Goal: Task Accomplishment & Management: Manage account settings

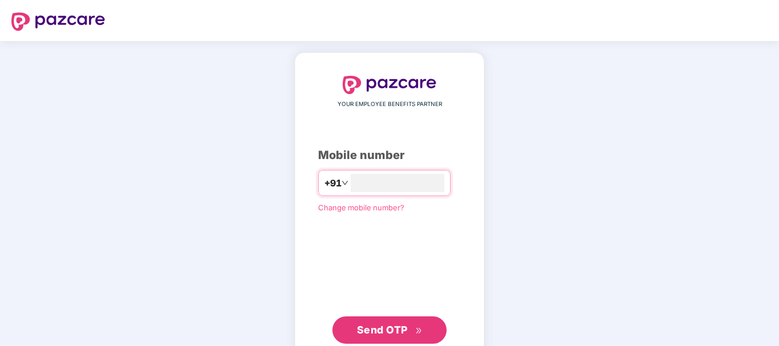
type input "**********"
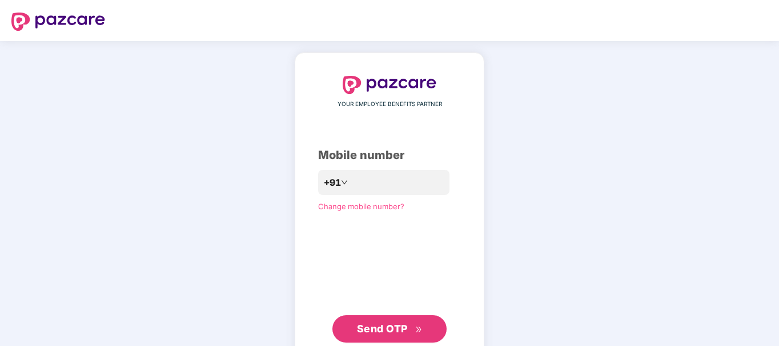
click at [388, 328] on span "Send OTP" at bounding box center [382, 329] width 51 height 12
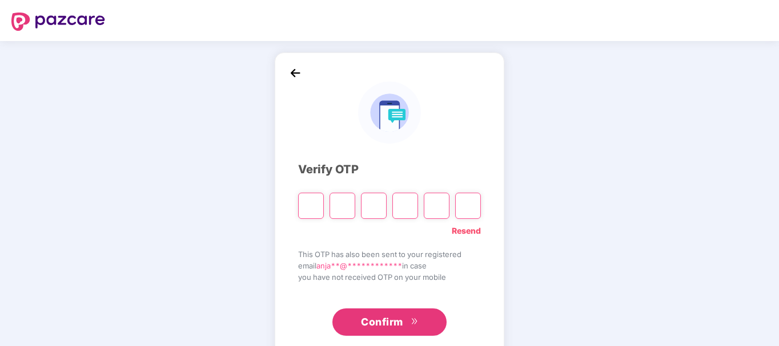
type input "*"
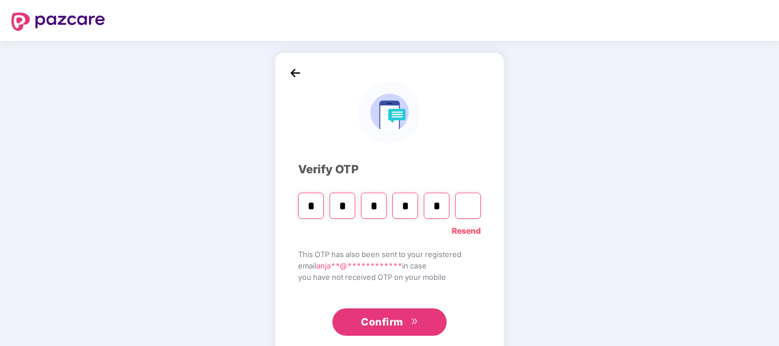
type input "*"
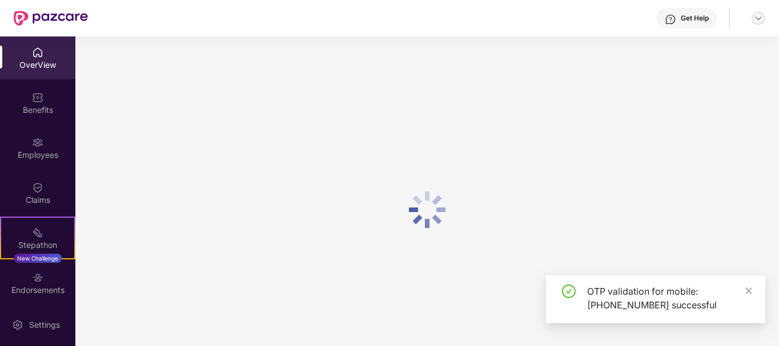
click at [756, 19] on img at bounding box center [757, 18] width 9 height 9
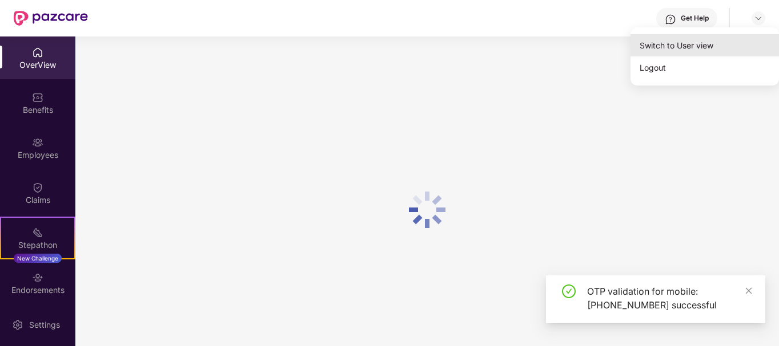
click at [680, 52] on div "Switch to User view" at bounding box center [704, 45] width 148 height 22
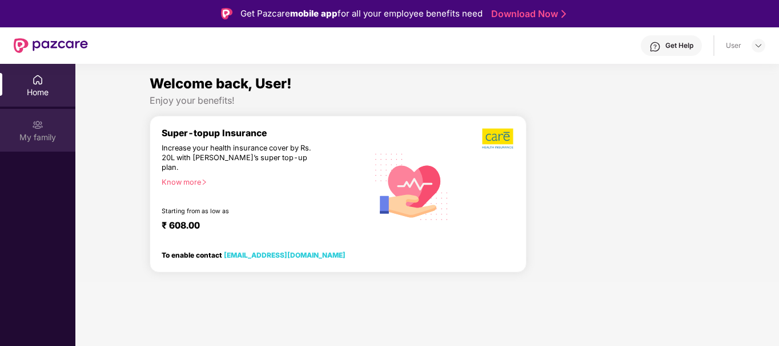
click at [33, 127] on img at bounding box center [37, 124] width 11 height 11
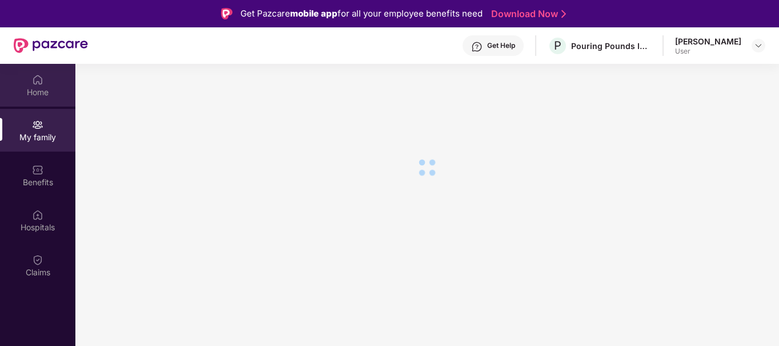
click at [48, 87] on div "Home" at bounding box center [37, 92] width 75 height 11
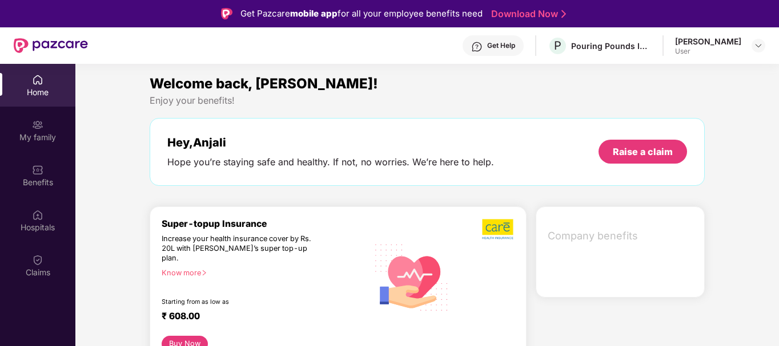
scroll to position [1, 0]
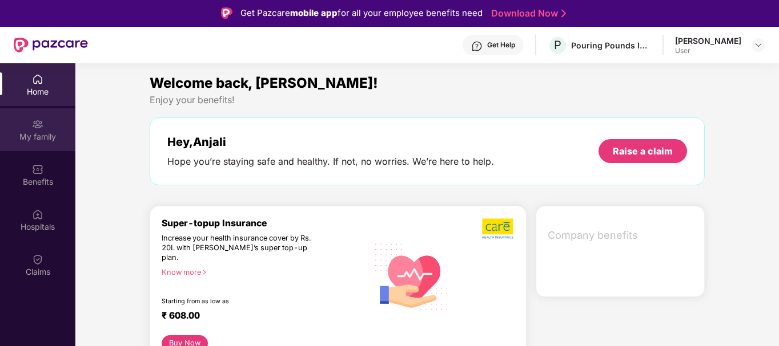
click at [35, 143] on div "My family" at bounding box center [37, 129] width 75 height 43
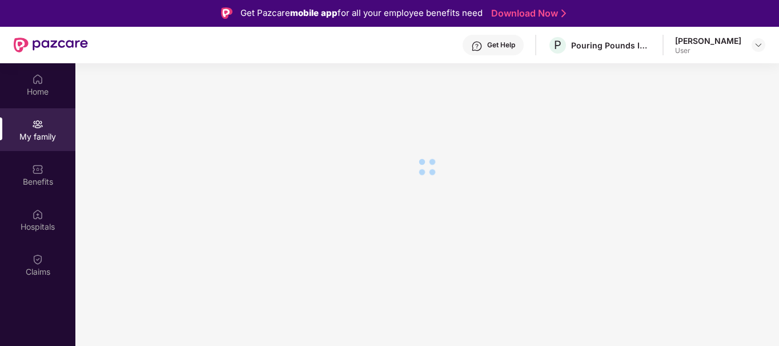
click at [507, 43] on div "Get Help" at bounding box center [501, 45] width 28 height 9
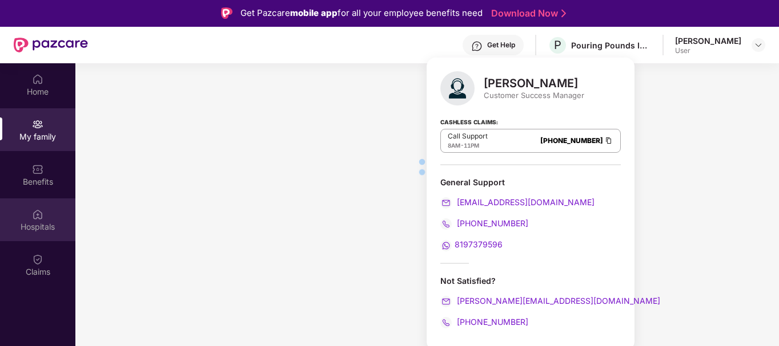
click at [25, 225] on div "Hospitals" at bounding box center [37, 226] width 75 height 11
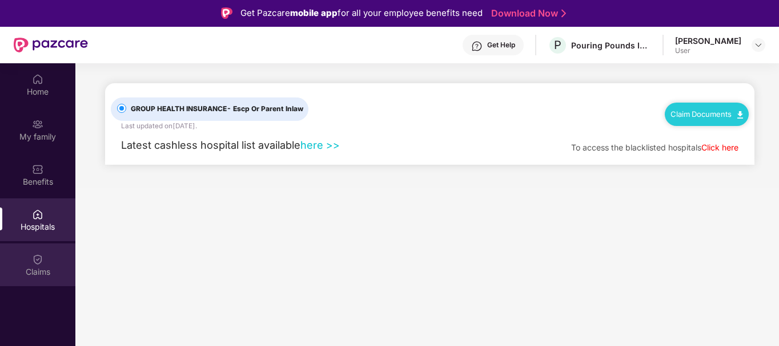
click at [2, 271] on div "Claims" at bounding box center [37, 272] width 75 height 11
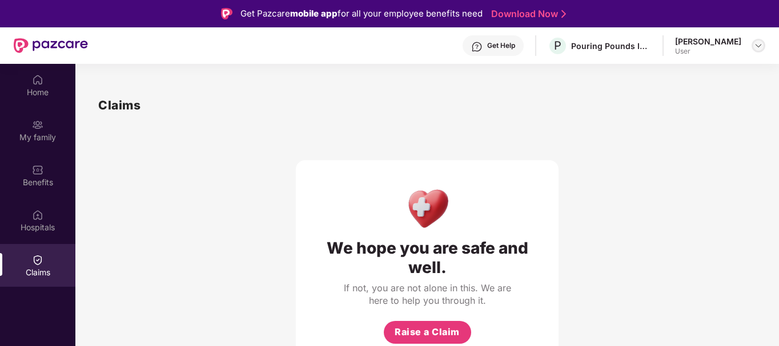
click at [761, 49] on img at bounding box center [757, 45] width 9 height 9
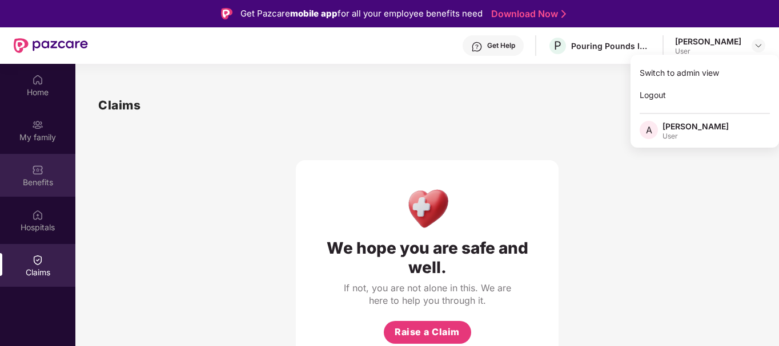
click at [21, 180] on div "Benefits" at bounding box center [37, 182] width 75 height 11
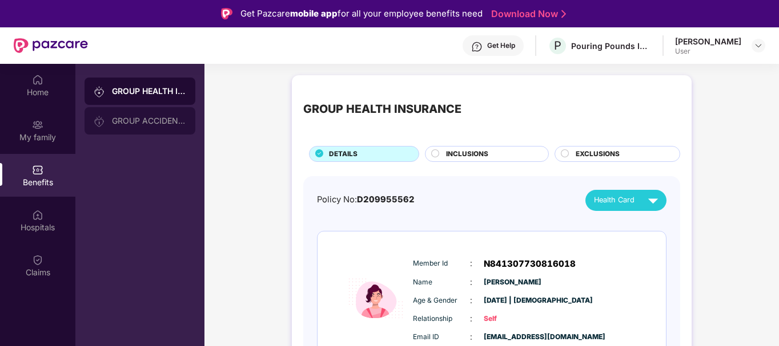
click at [156, 114] on div "GROUP ACCIDENTAL INSURANCE" at bounding box center [139, 120] width 111 height 27
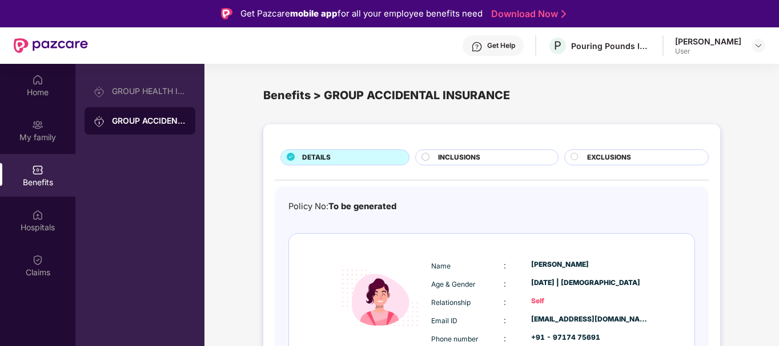
scroll to position [55, 0]
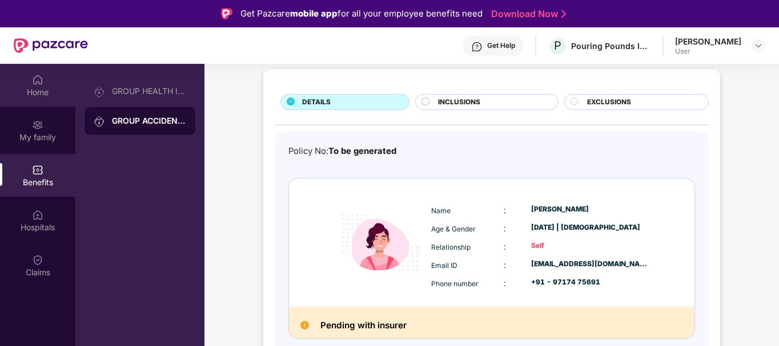
click at [42, 98] on div "Home" at bounding box center [37, 91] width 75 height 11
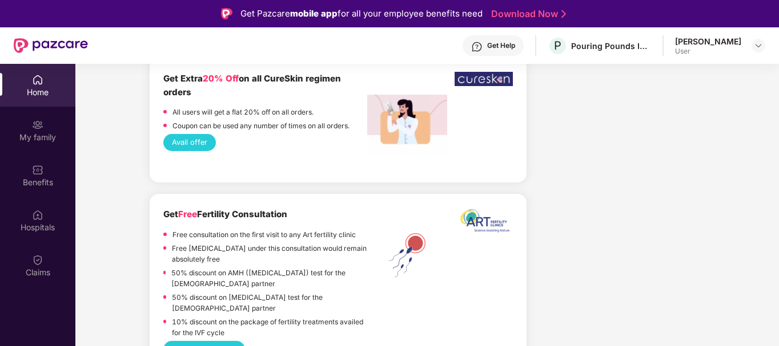
scroll to position [2552, 0]
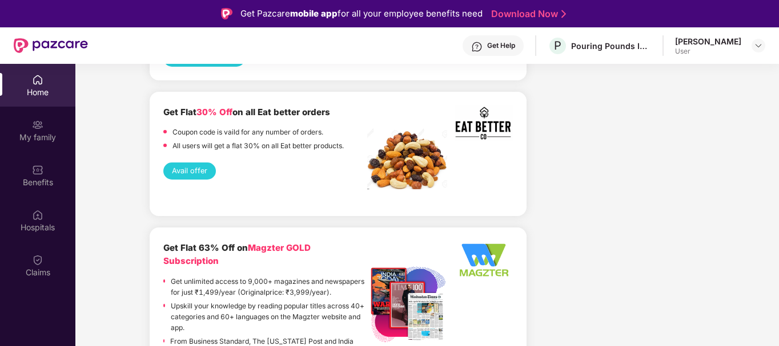
click at [718, 45] on div "[PERSON_NAME]" at bounding box center [708, 41] width 66 height 11
click at [759, 45] on img at bounding box center [757, 45] width 9 height 9
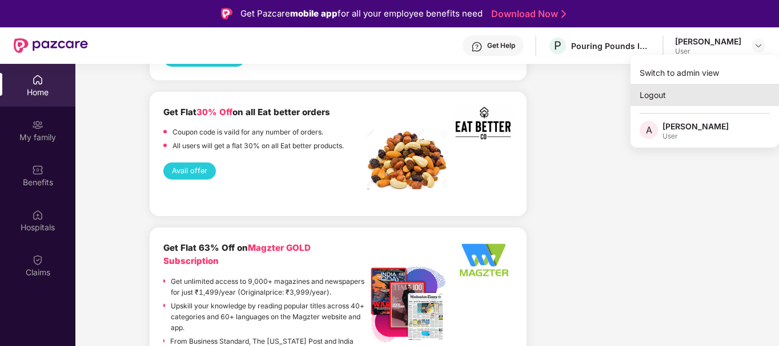
click at [678, 102] on div "Logout" at bounding box center [704, 95] width 148 height 22
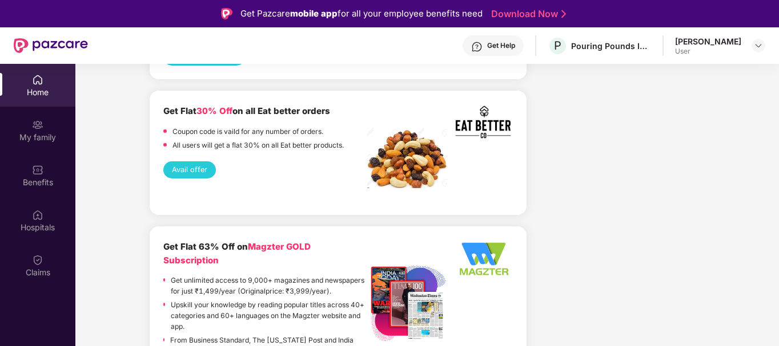
scroll to position [2551, 0]
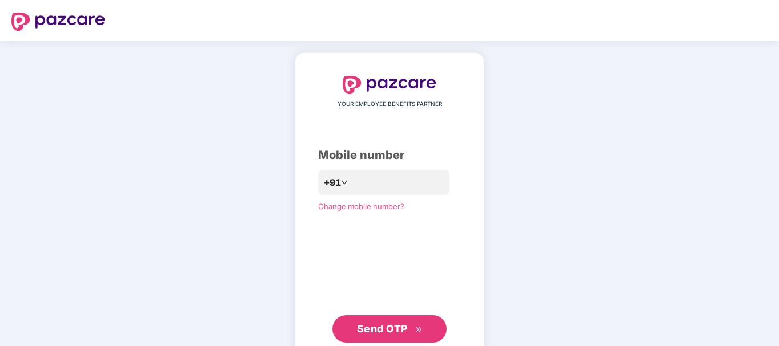
click at [171, 245] on div "YOUR EMPLOYEE BENEFITS PARTNER Mobile number +91 Change mobile number? Send OTP" at bounding box center [389, 209] width 779 height 337
click at [150, 163] on div "YOUR EMPLOYEE BENEFITS PARTNER Mobile number +91 Change mobile number? Send OTP" at bounding box center [389, 209] width 779 height 337
